Goal: Task Accomplishment & Management: Manage account settings

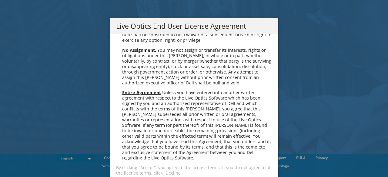
scroll to position [19, 0]
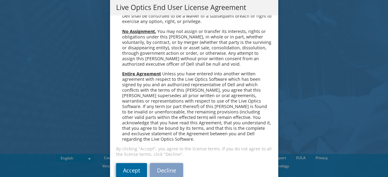
click at [125, 163] on link "Accept" at bounding box center [131, 170] width 31 height 15
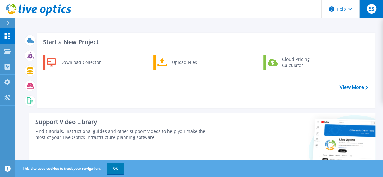
click at [367, 9] on div "SS" at bounding box center [372, 9] width 10 height 10
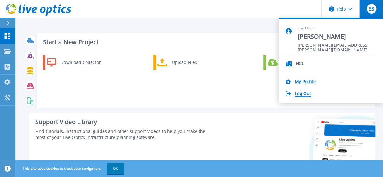
click at [303, 92] on link "Log Out" at bounding box center [303, 94] width 16 height 6
